Goal: Task Accomplishment & Management: Use online tool/utility

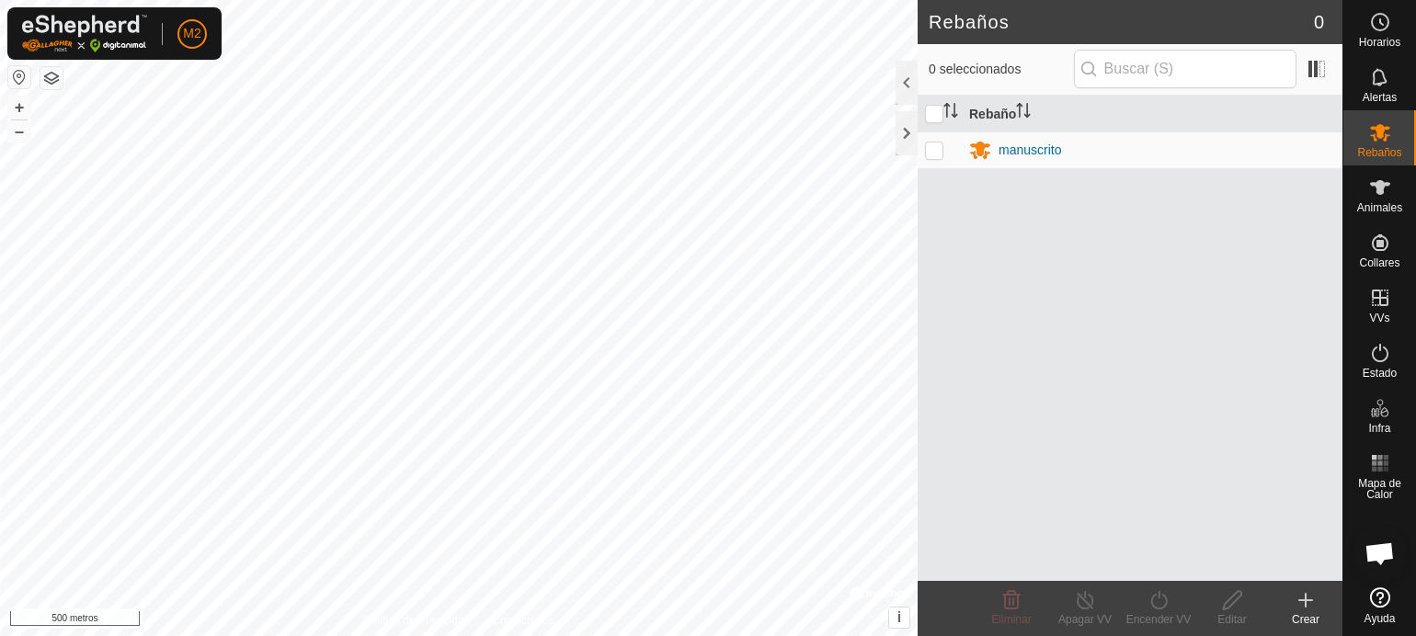
click at [939, 140] on td at bounding box center [940, 149] width 44 height 37
checkbox input "true"
click at [1078, 604] on icon at bounding box center [1085, 600] width 17 height 18
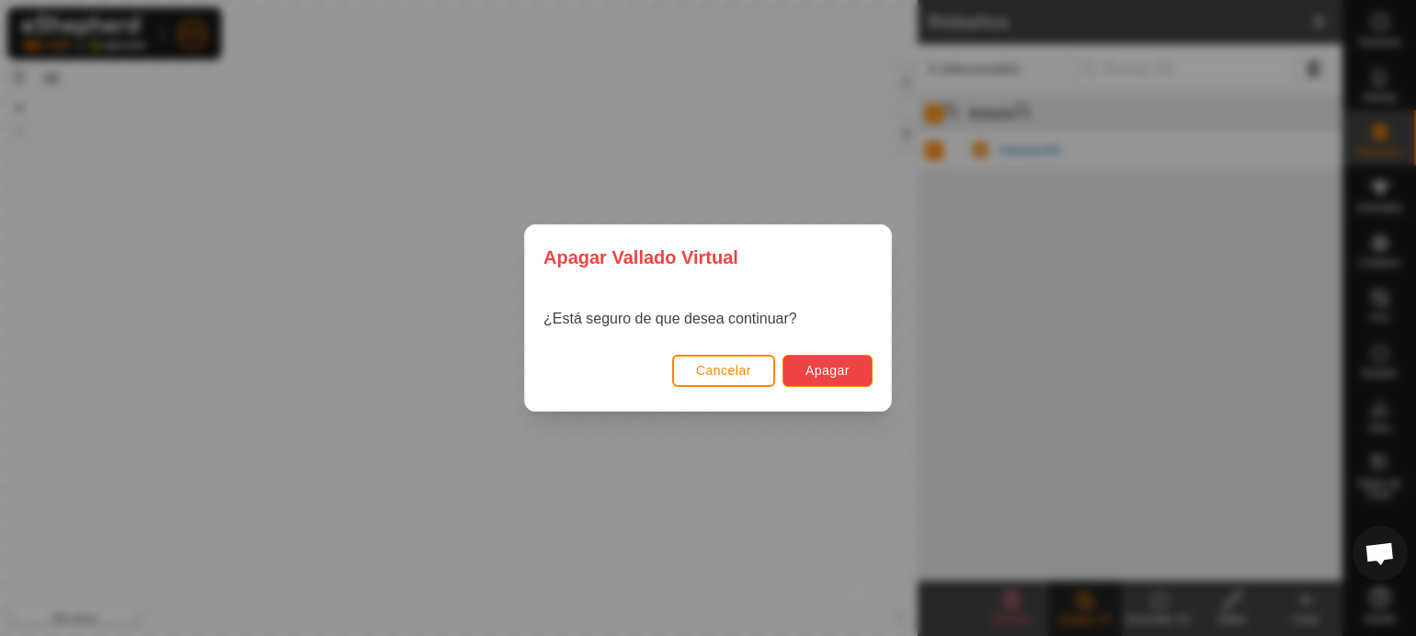
click at [846, 370] on font "Apagar" at bounding box center [827, 370] width 44 height 15
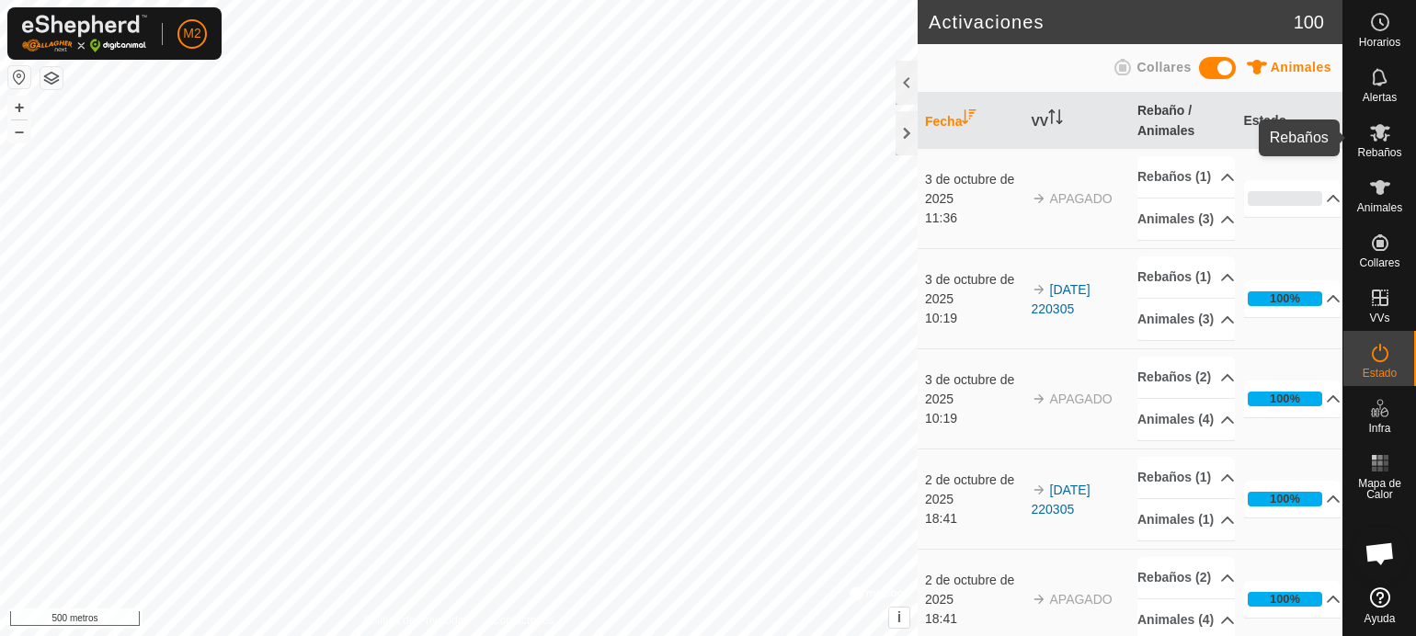
click at [1381, 152] on font "Rebaños" at bounding box center [1379, 152] width 44 height 13
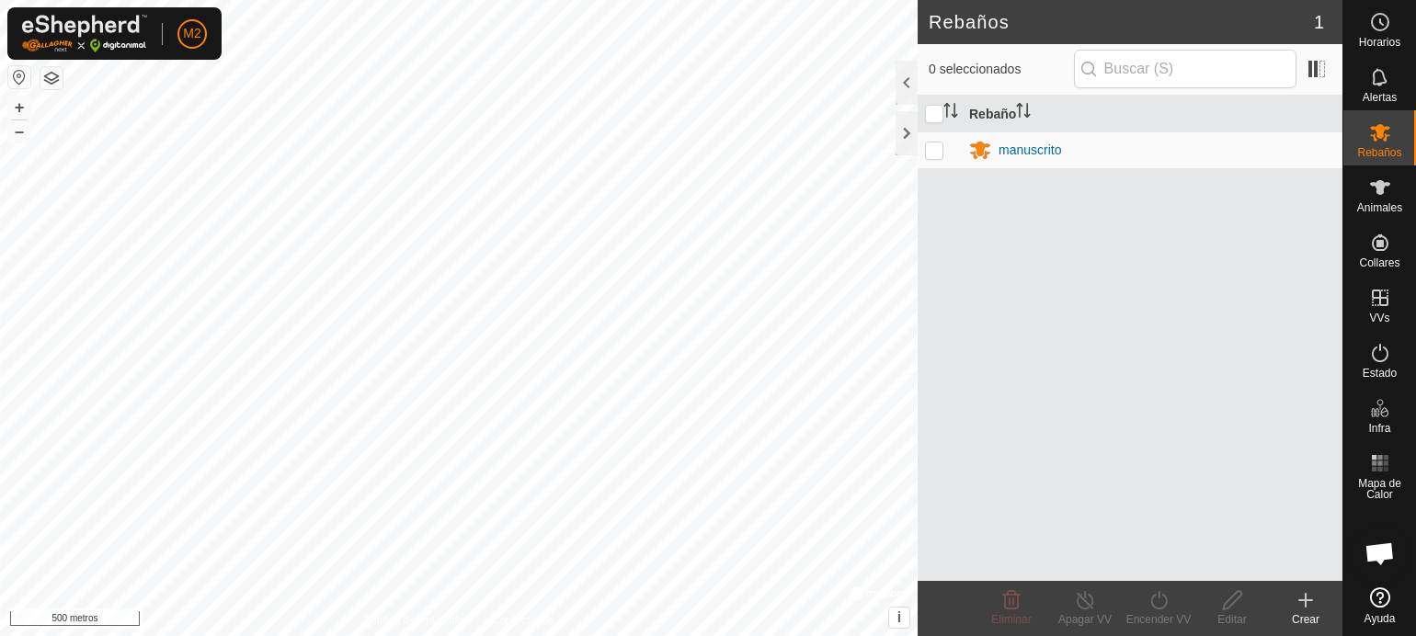
click at [1300, 596] on icon at bounding box center [1306, 600] width 22 height 22
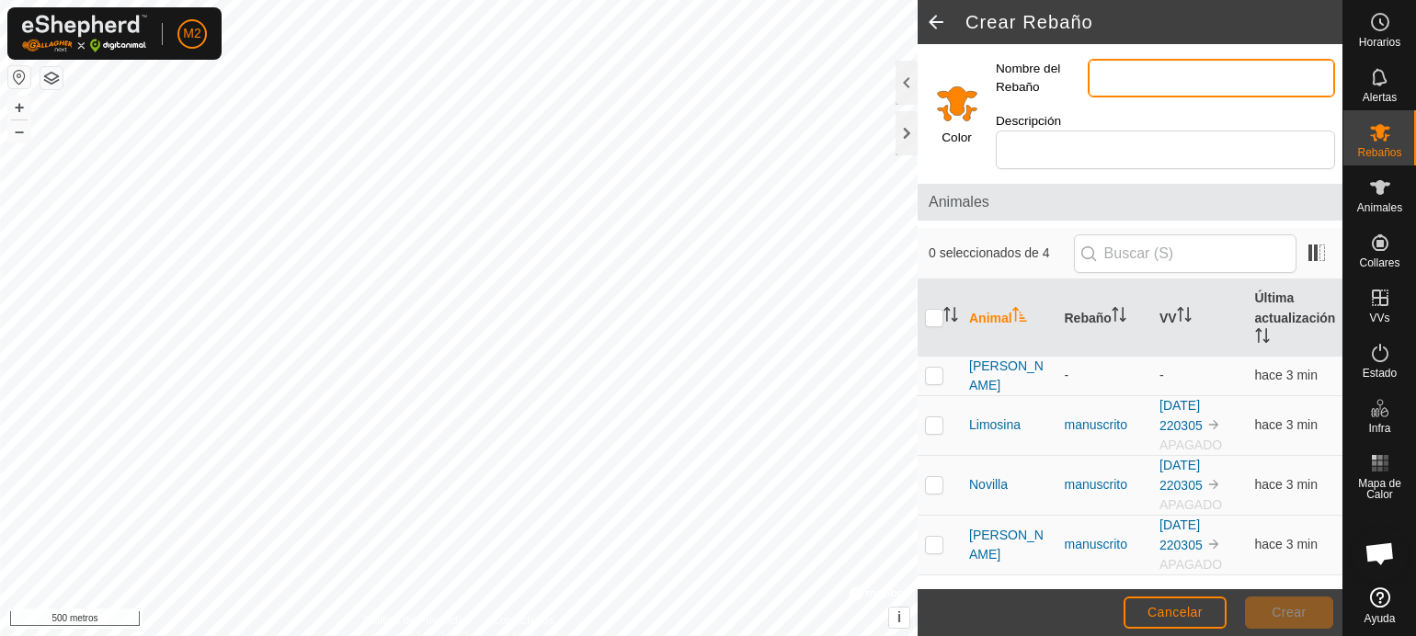
click at [1133, 86] on input "Nombre del Rebaño" at bounding box center [1211, 78] width 247 height 39
type input "manolo"
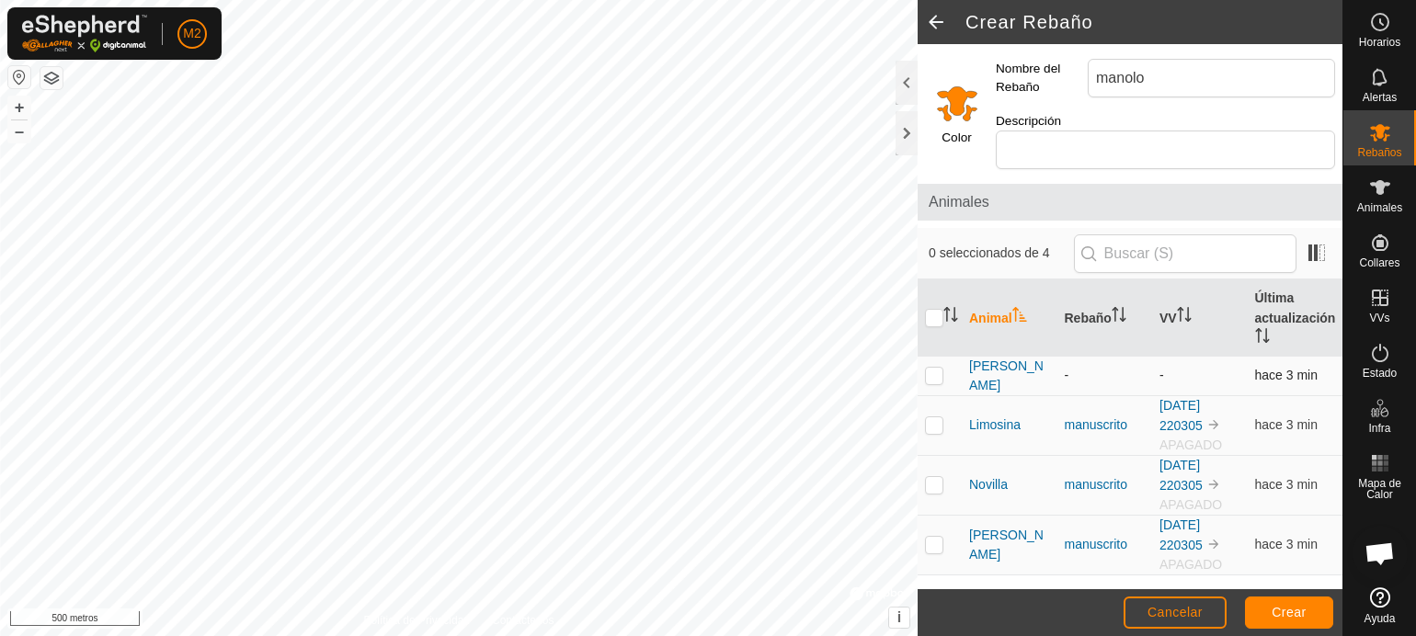
click at [942, 368] on p-checkbox at bounding box center [934, 375] width 18 height 15
checkbox input "true"
click at [1285, 608] on font "Crear" at bounding box center [1289, 612] width 35 height 15
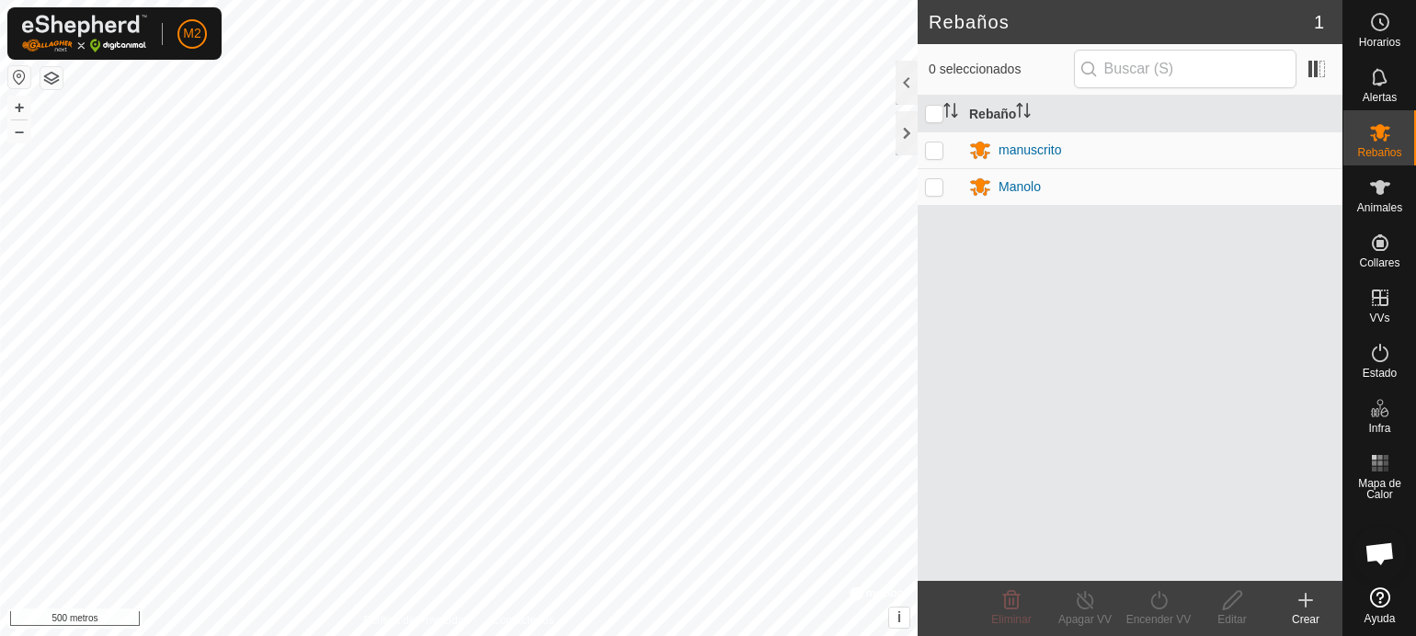
click at [938, 143] on p-tablecheckbox at bounding box center [934, 150] width 18 height 15
checkbox input "true"
click at [932, 190] on p-checkbox at bounding box center [934, 186] width 18 height 15
checkbox input "true"
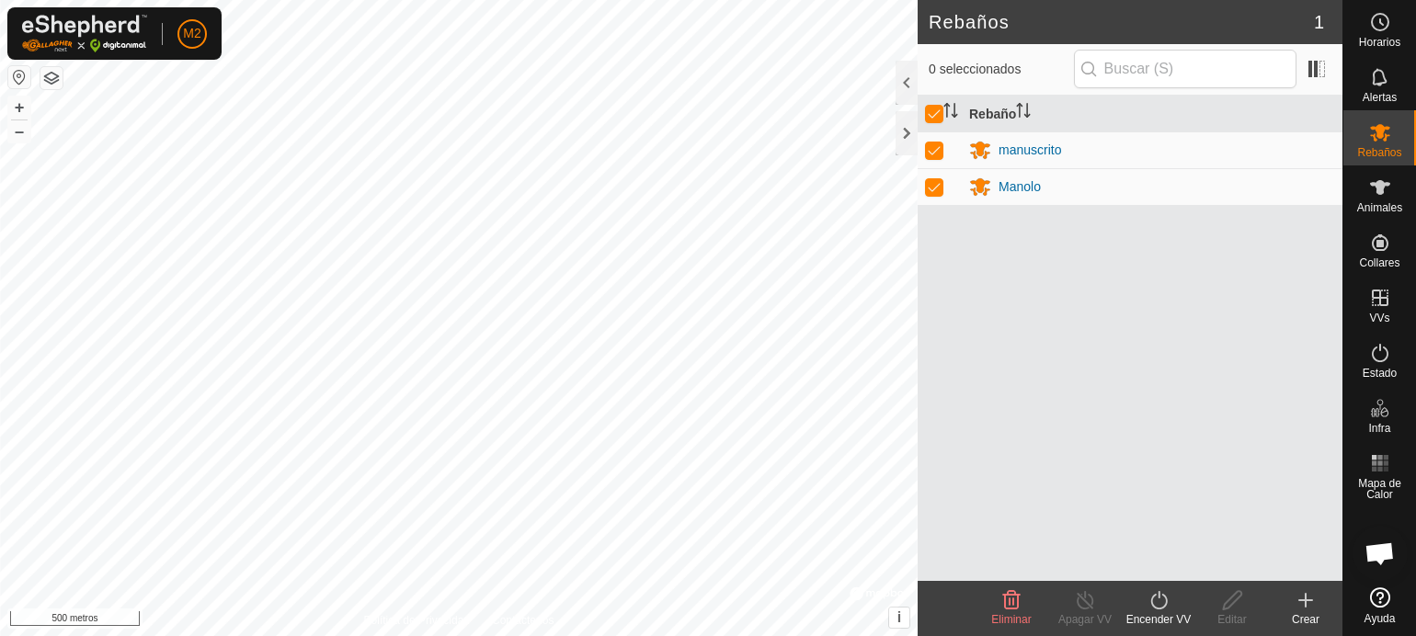
click at [1157, 604] on icon at bounding box center [1159, 600] width 23 height 22
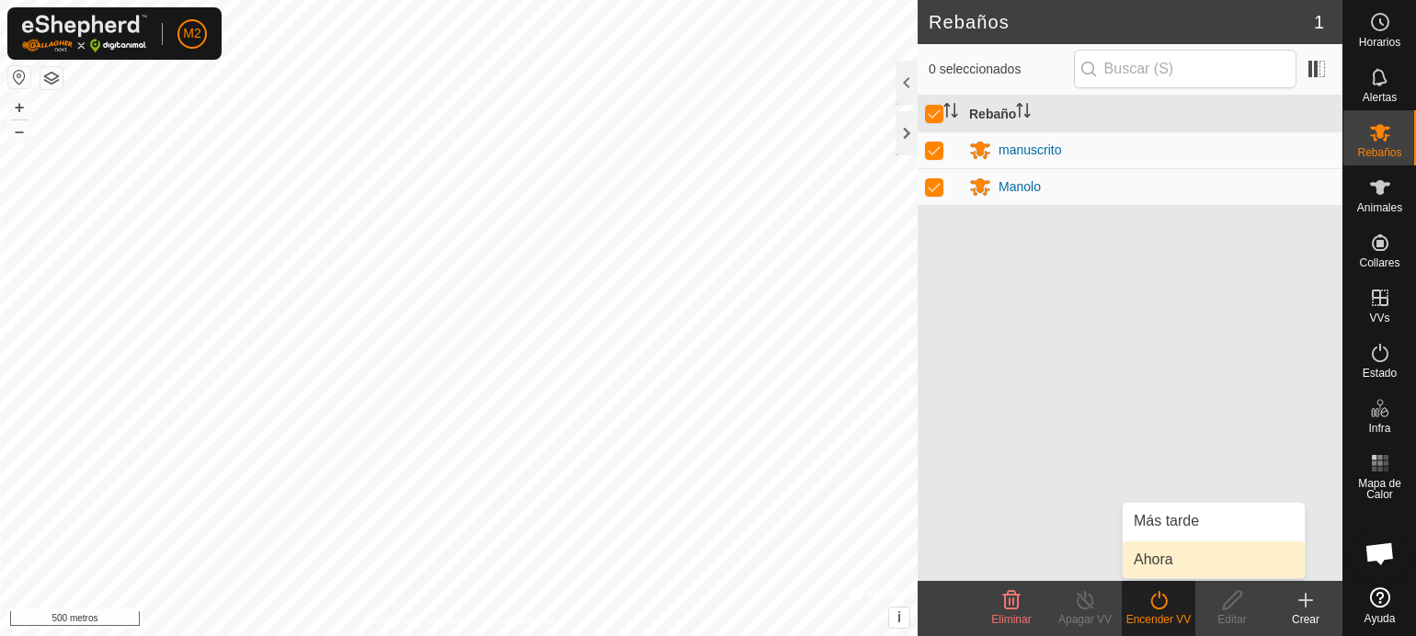
click at [1157, 558] on link "Ahora" at bounding box center [1214, 560] width 182 height 37
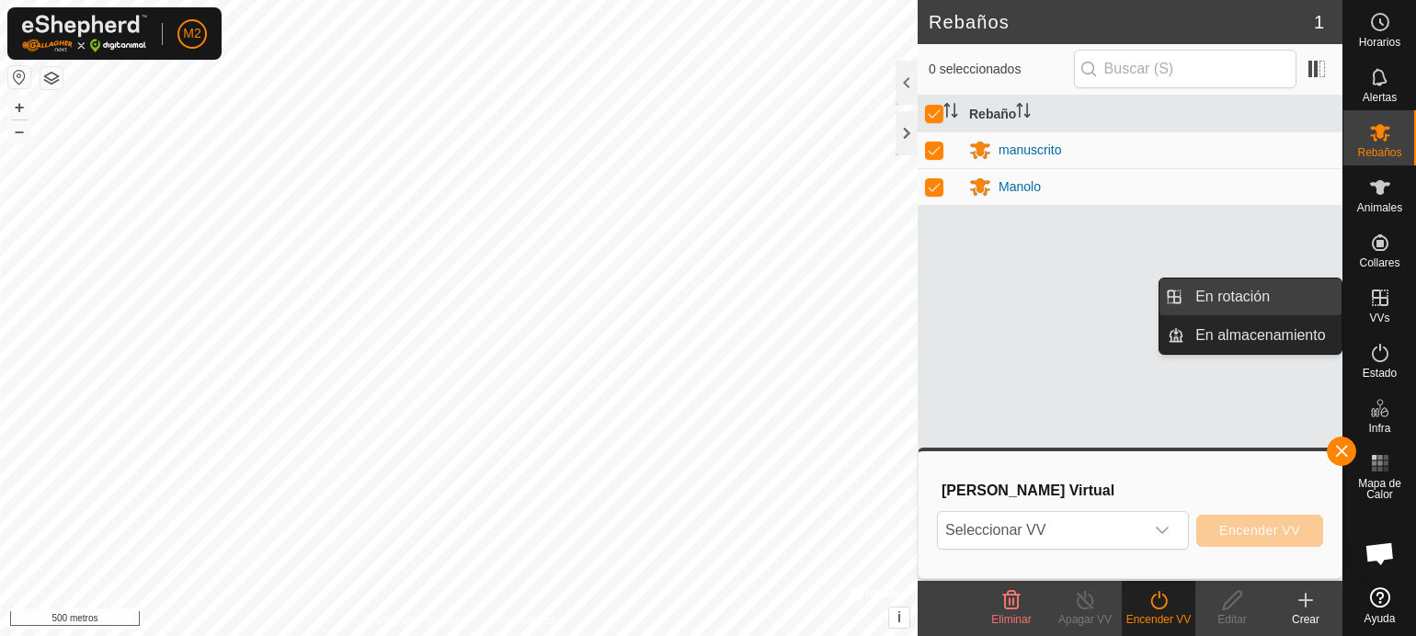
click at [1264, 291] on link "En rotación" at bounding box center [1262, 297] width 157 height 37
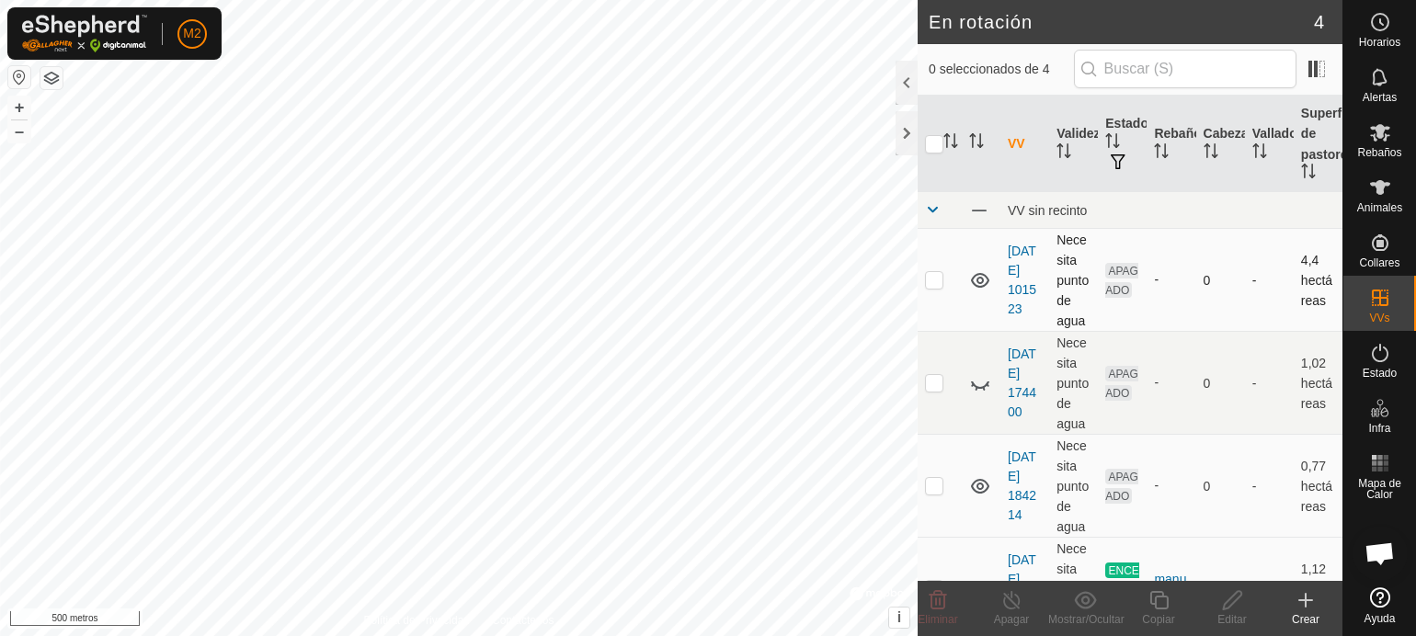
click at [933, 278] on p-checkbox at bounding box center [934, 279] width 18 height 15
checkbox input "true"
click at [1236, 593] on icon at bounding box center [1232, 600] width 18 height 18
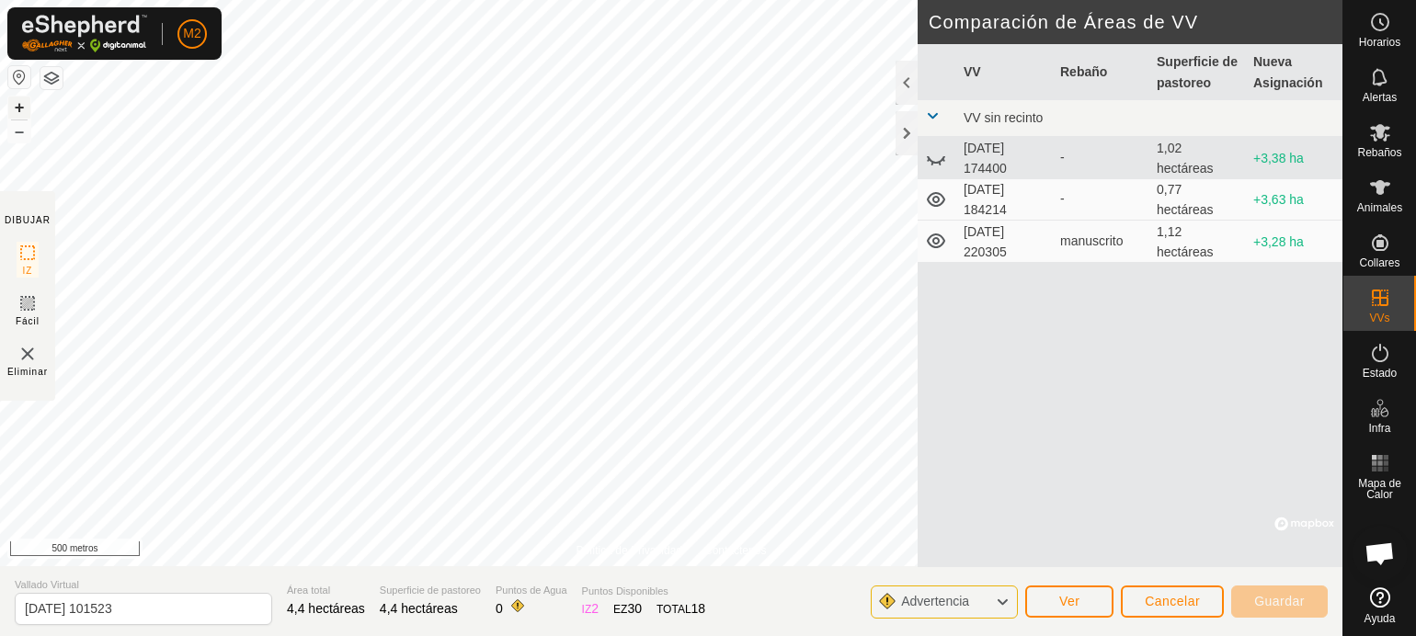
click at [21, 105] on font "+" at bounding box center [20, 106] width 10 height 19
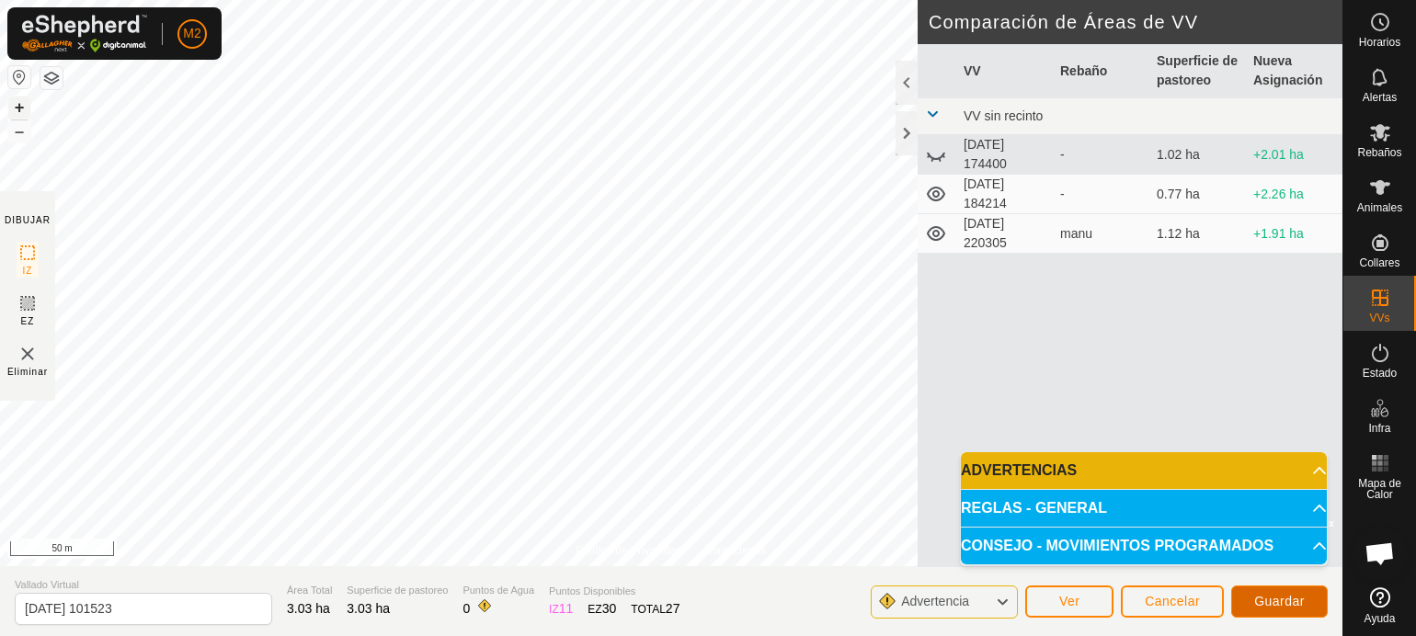
click at [1265, 595] on span "Guardar" at bounding box center [1279, 601] width 51 height 15
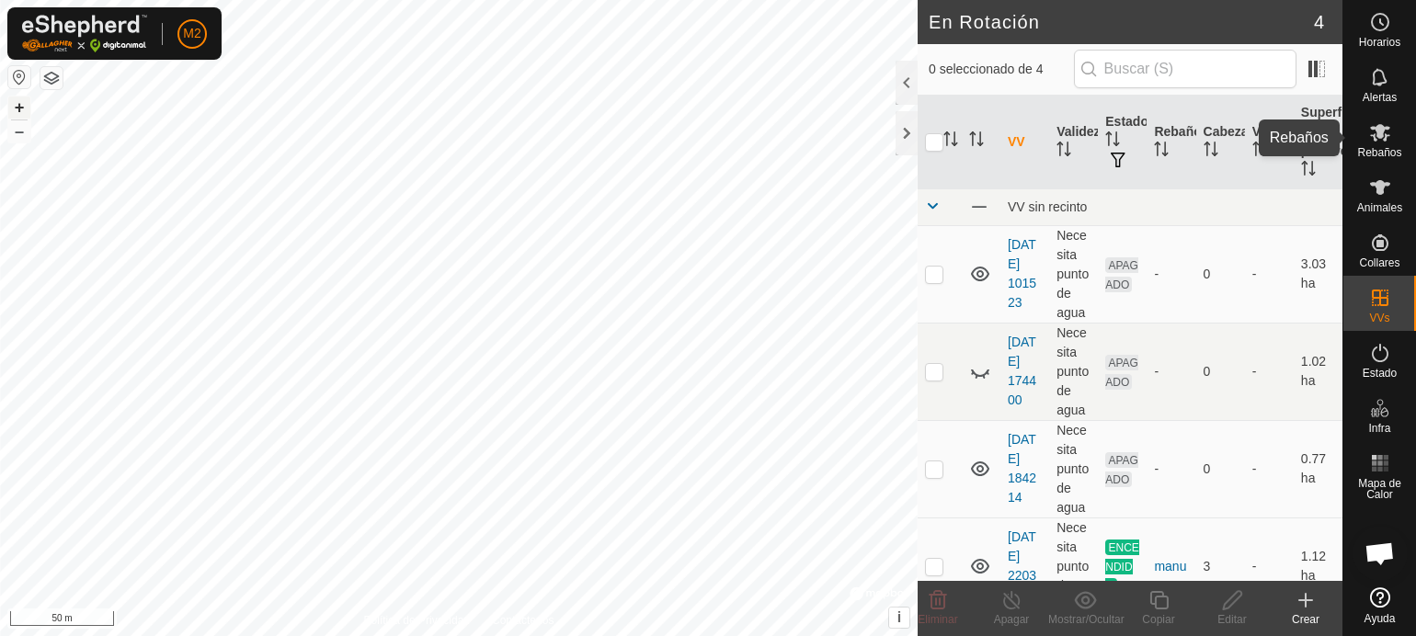
click at [1383, 147] on span "Rebaños" at bounding box center [1379, 152] width 44 height 11
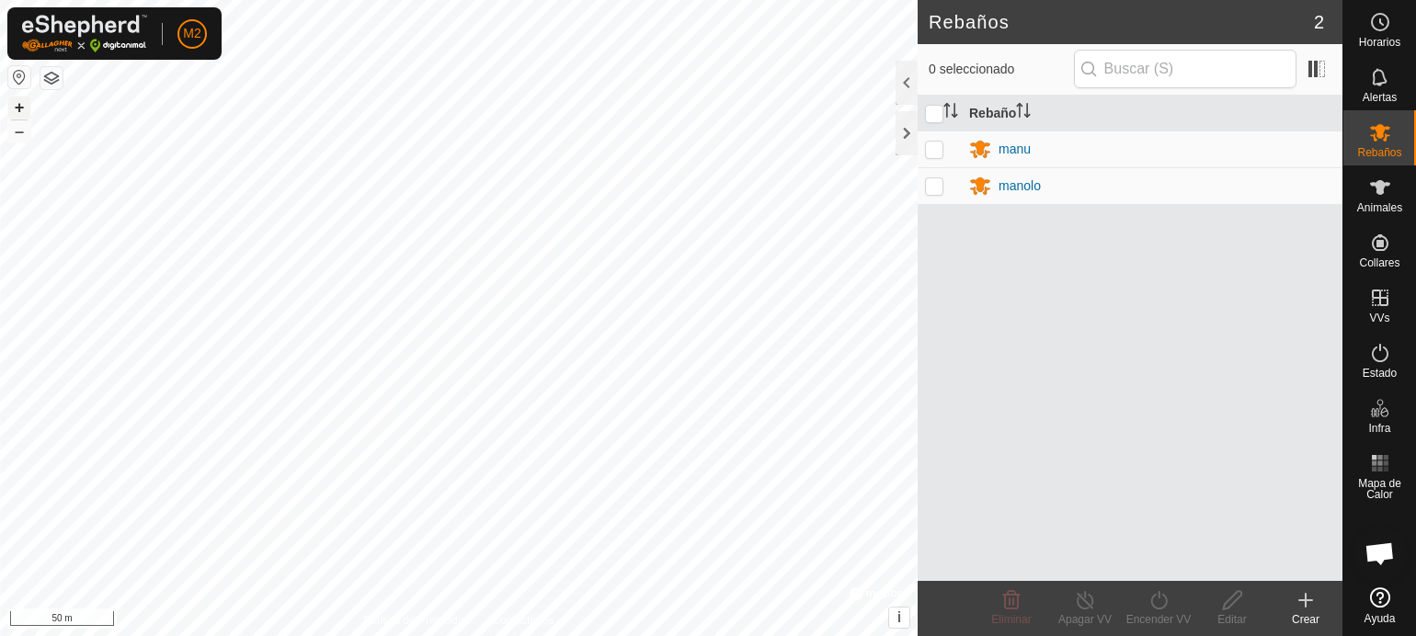
click at [931, 147] on p-checkbox at bounding box center [934, 149] width 18 height 15
checkbox input "true"
click at [930, 187] on p-checkbox at bounding box center [934, 185] width 18 height 15
checkbox input "true"
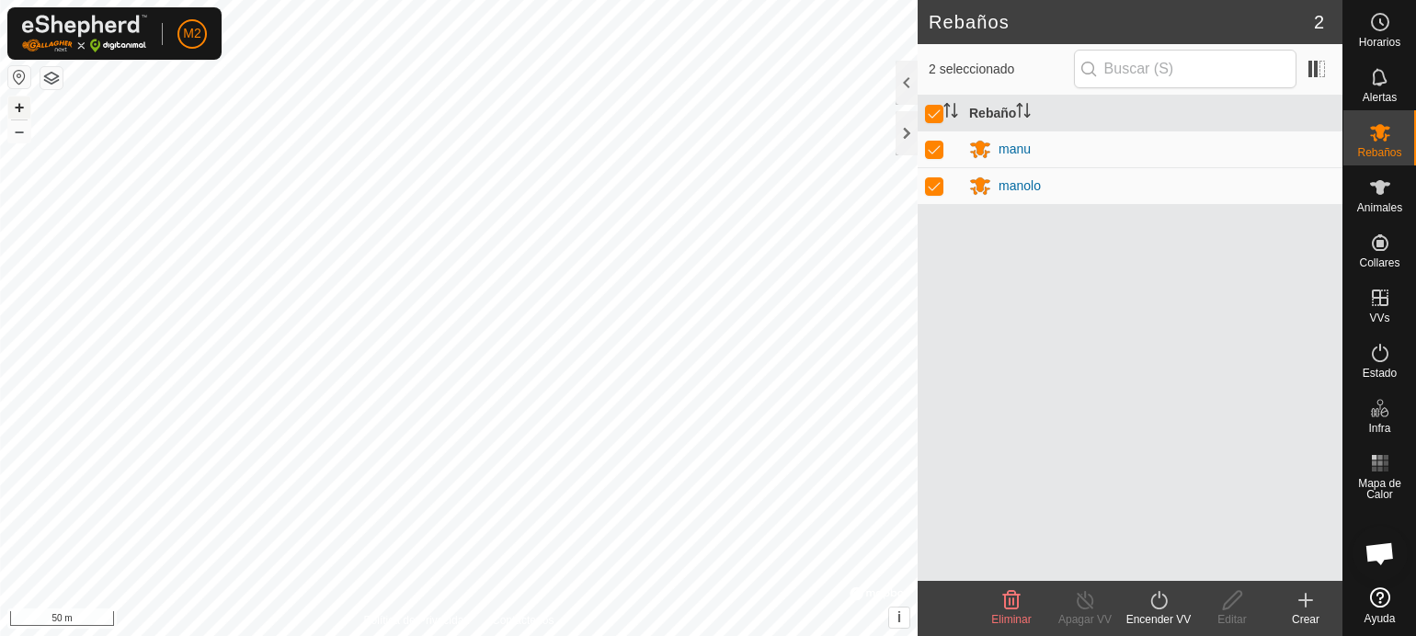
click at [1160, 600] on icon at bounding box center [1159, 600] width 23 height 22
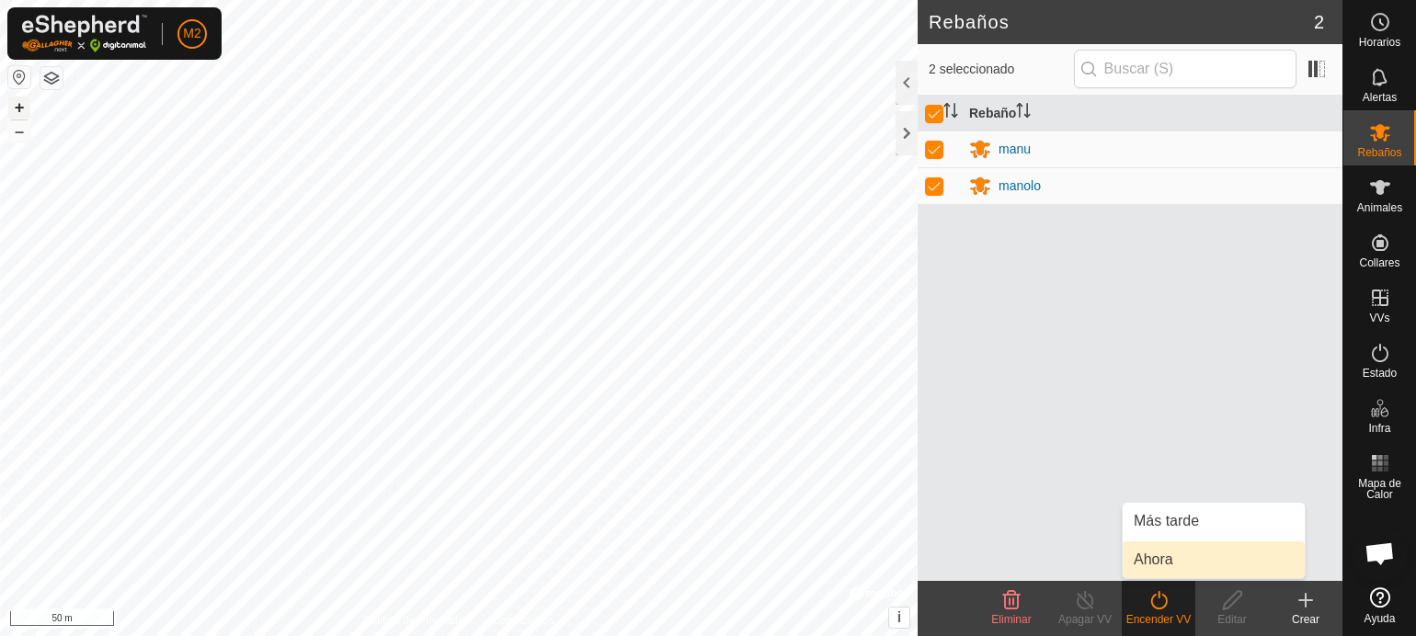
click at [1178, 557] on link "Ahora" at bounding box center [1214, 560] width 182 height 37
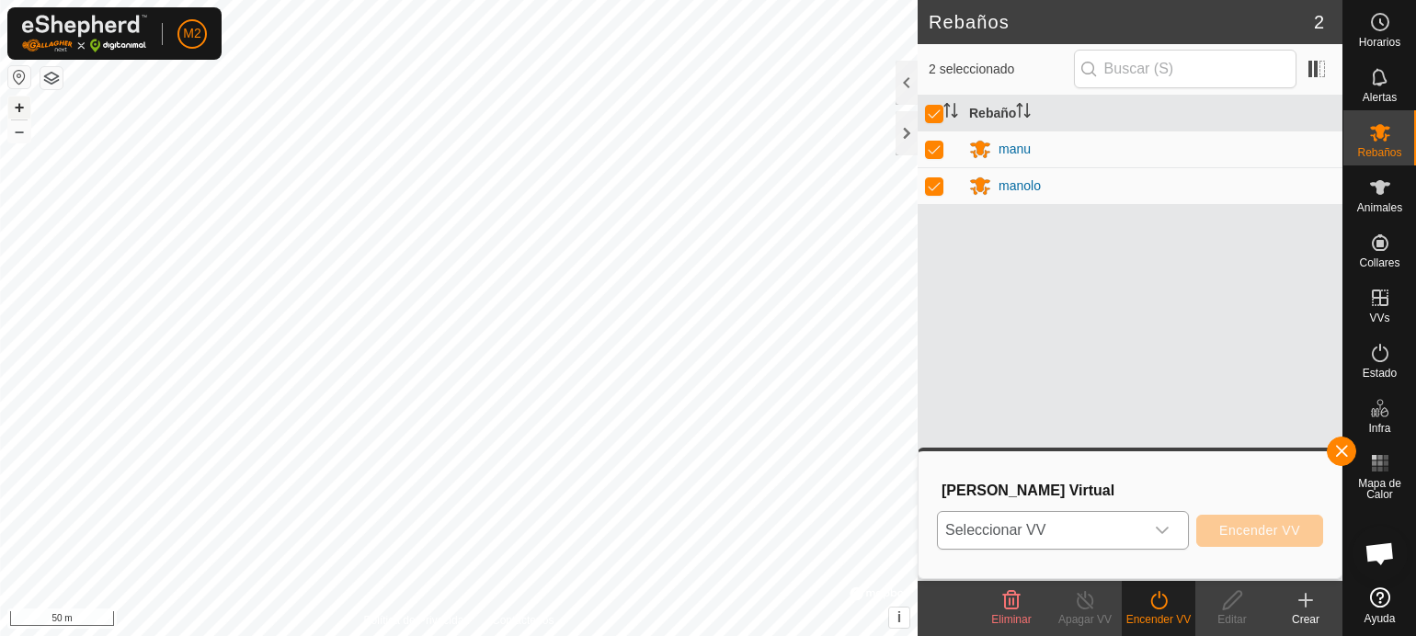
click at [1162, 525] on icon "dropdown trigger" at bounding box center [1162, 530] width 15 height 15
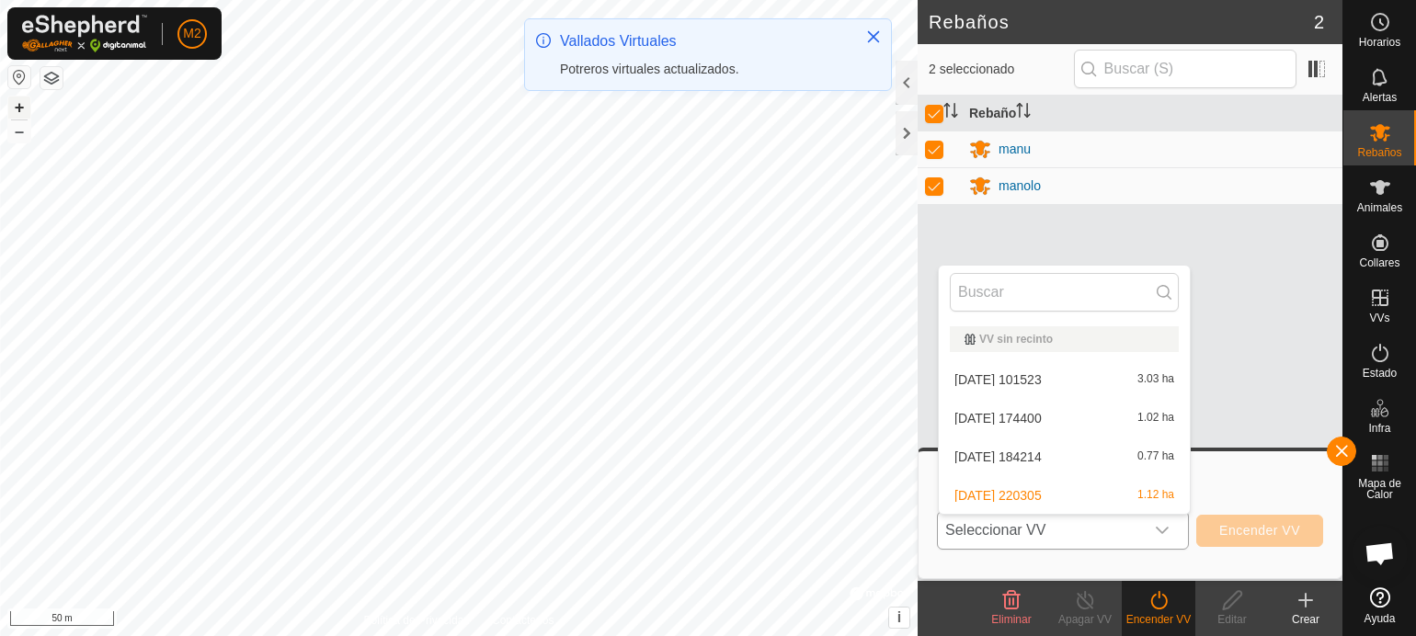
click at [1043, 376] on li "[DATE] 101523 3.03 ha" at bounding box center [1064, 379] width 251 height 37
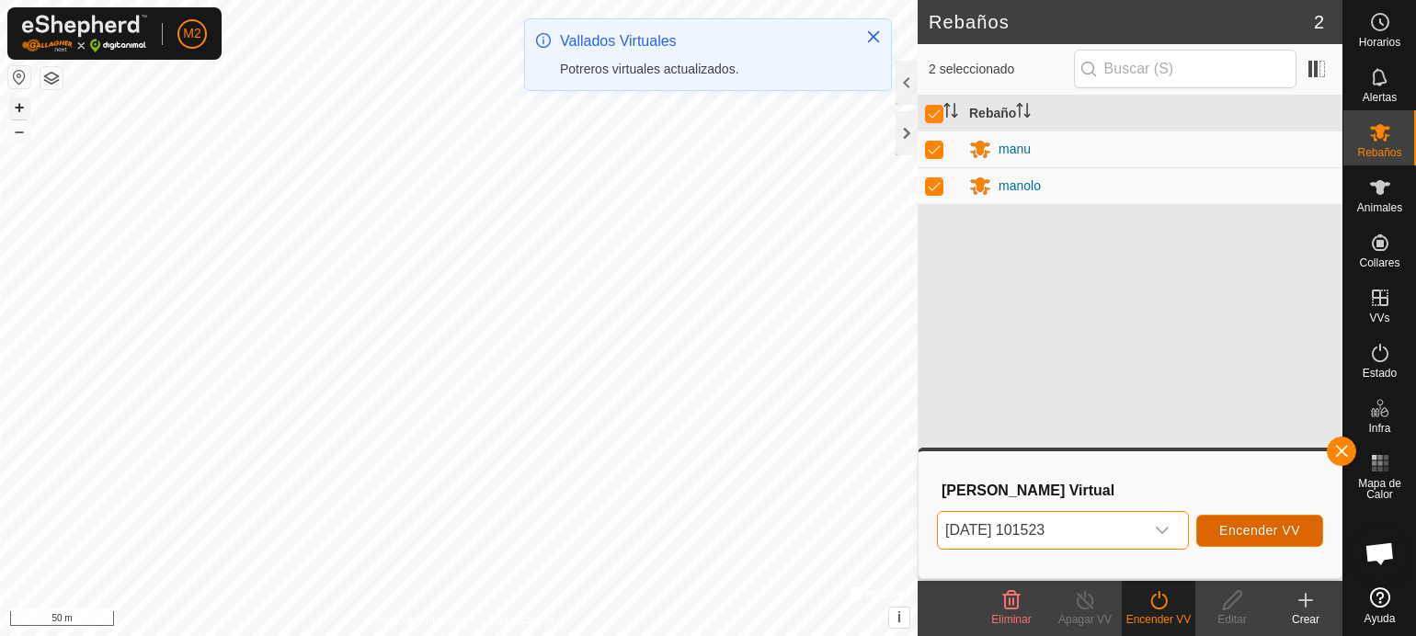
click at [1251, 523] on span "Encender VV" at bounding box center [1259, 530] width 81 height 15
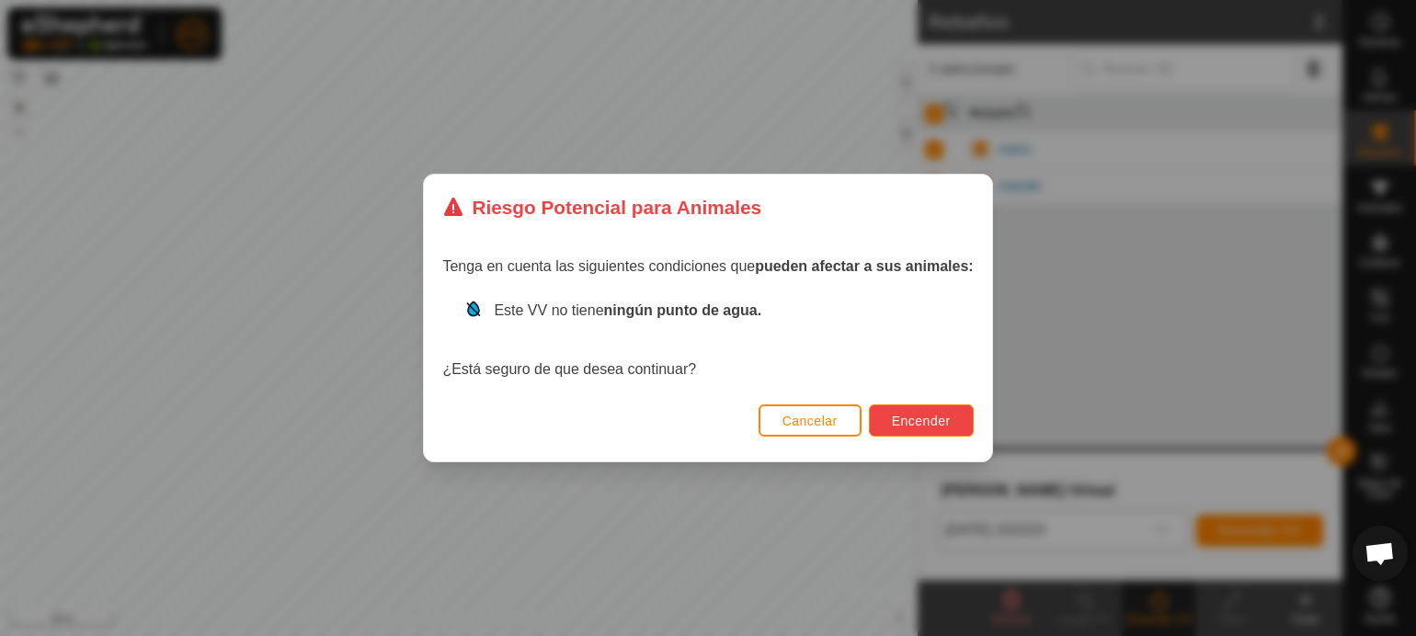
click at [931, 422] on span "Encender" at bounding box center [921, 421] width 59 height 15
